Goal: Transaction & Acquisition: Purchase product/service

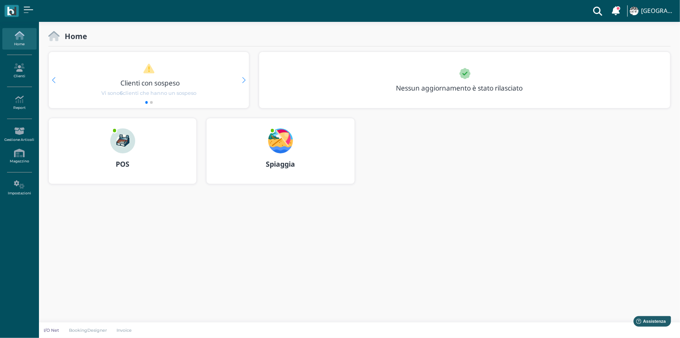
click at [126, 164] on b "POS" at bounding box center [123, 163] width 14 height 9
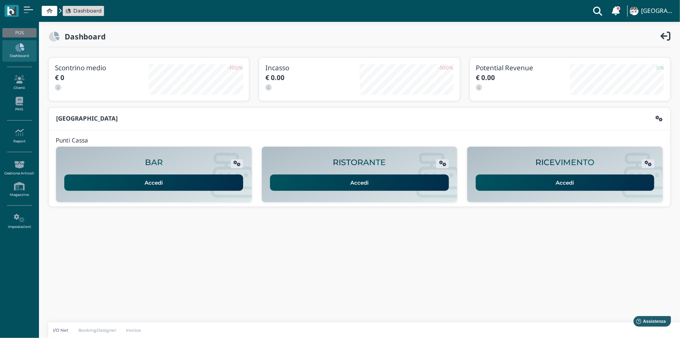
click at [538, 180] on link "Accedi" at bounding box center [565, 182] width 179 height 16
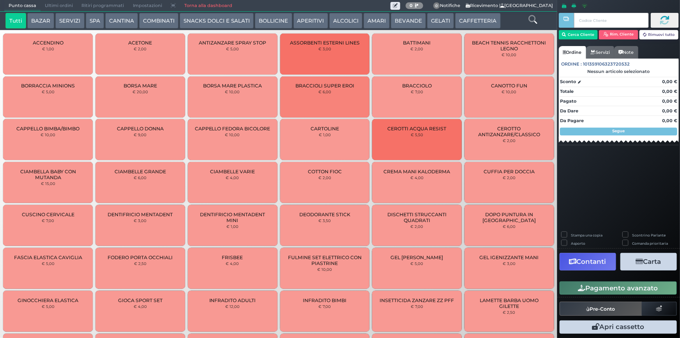
click at [405, 23] on button "BEVANDE" at bounding box center [408, 21] width 35 height 16
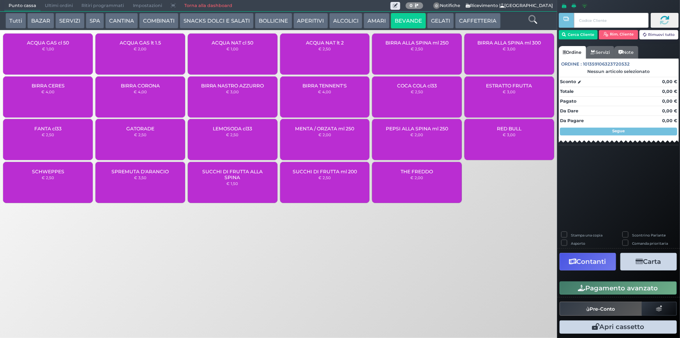
click at [251, 93] on div "BIRRA NASTRO AZZURRO € 3,00" at bounding box center [233, 96] width 90 height 41
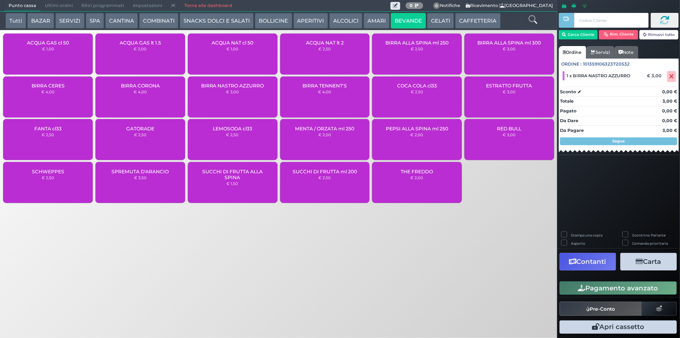
click at [618, 287] on button "Pagamento avanzato" at bounding box center [618, 287] width 117 height 13
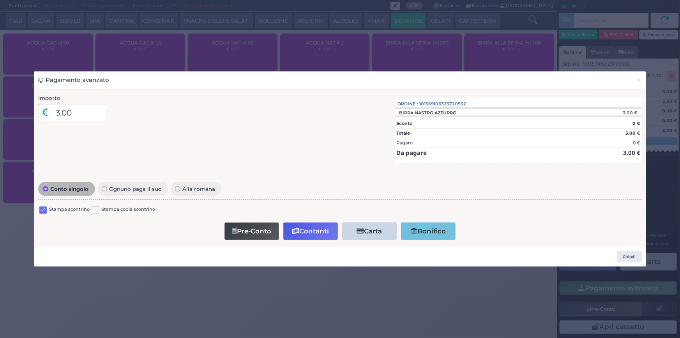
click at [41, 209] on label at bounding box center [42, 209] width 7 height 7
click at [0, 0] on input "checkbox" at bounding box center [0, 0] width 0 height 0
click at [323, 231] on button "Contanti" at bounding box center [310, 231] width 55 height 18
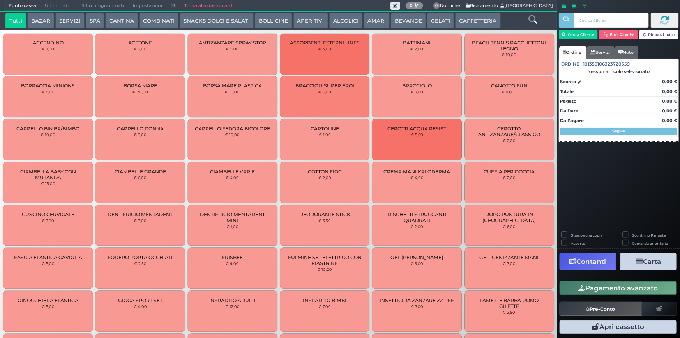
click at [407, 21] on button "BEVANDE" at bounding box center [408, 21] width 35 height 16
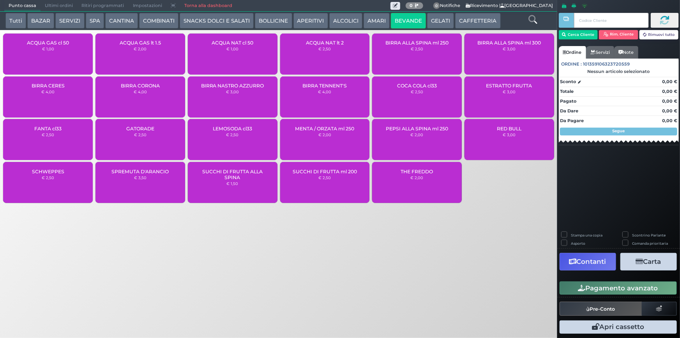
click at [237, 93] on small "€ 3,00" at bounding box center [232, 91] width 13 height 5
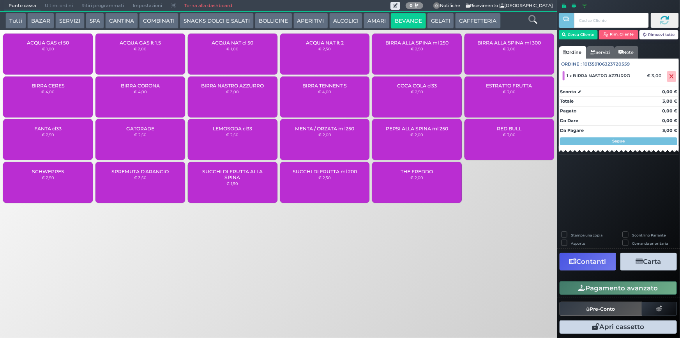
click at [612, 285] on button "Pagamento avanzato" at bounding box center [618, 287] width 117 height 13
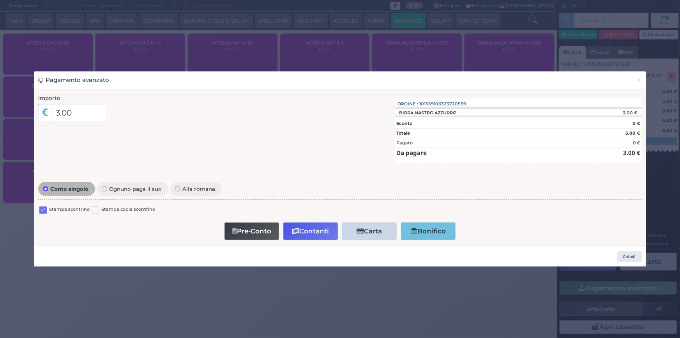
click at [42, 211] on label at bounding box center [42, 209] width 7 height 7
click at [0, 0] on input "checkbox" at bounding box center [0, 0] width 0 height 0
click at [325, 230] on button "Contanti" at bounding box center [310, 231] width 55 height 18
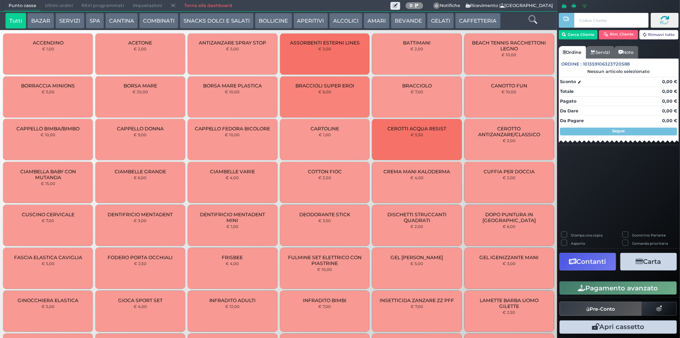
click at [53, 6] on span "Ultimi ordini" at bounding box center [59, 5] width 37 height 11
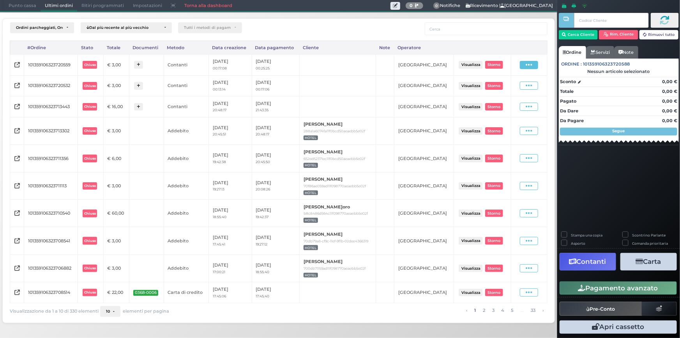
click at [529, 65] on icon at bounding box center [529, 64] width 7 height 7
click at [512, 84] on span "Ristampa Pre-Conto" at bounding box center [513, 87] width 32 height 13
